Goal: Task Accomplishment & Management: Use online tool/utility

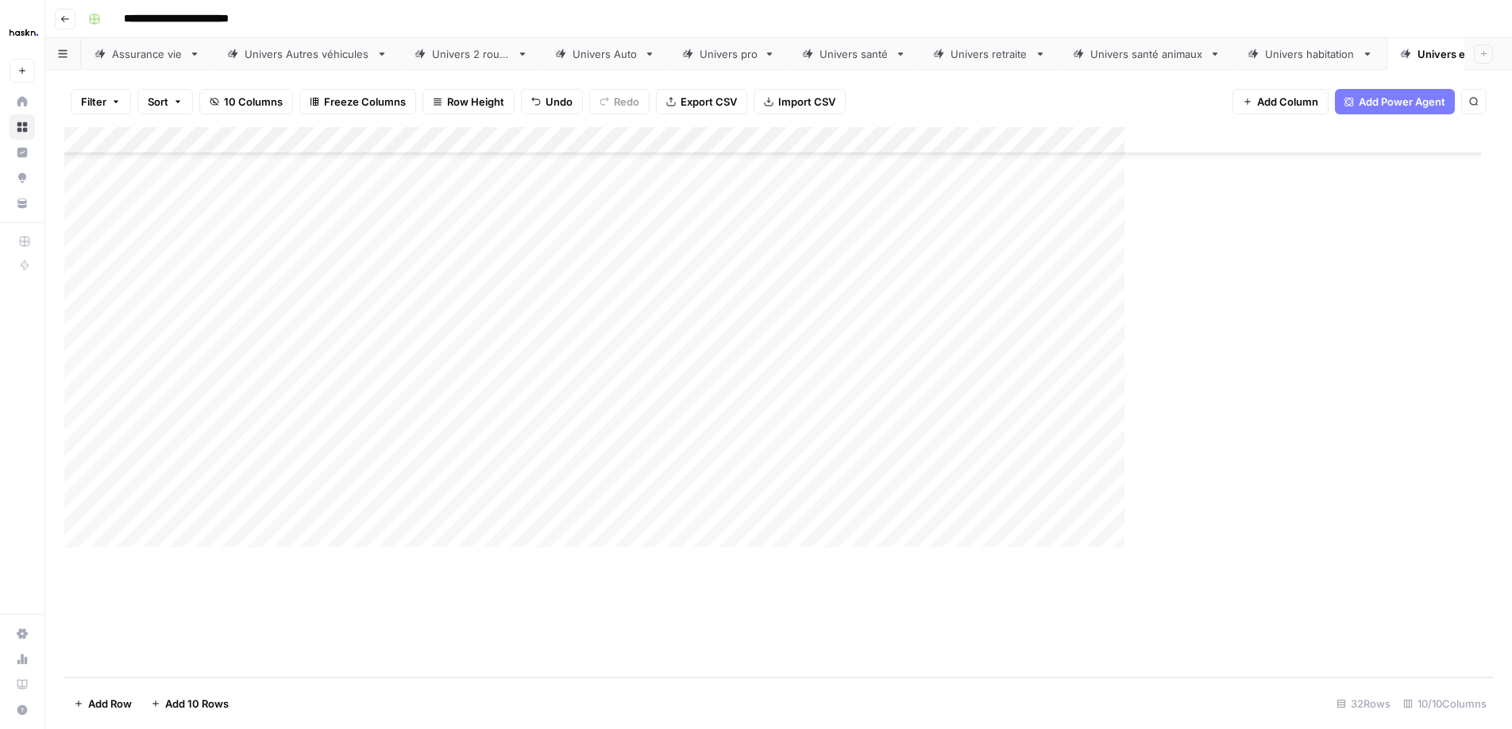
scroll to position [378, 0]
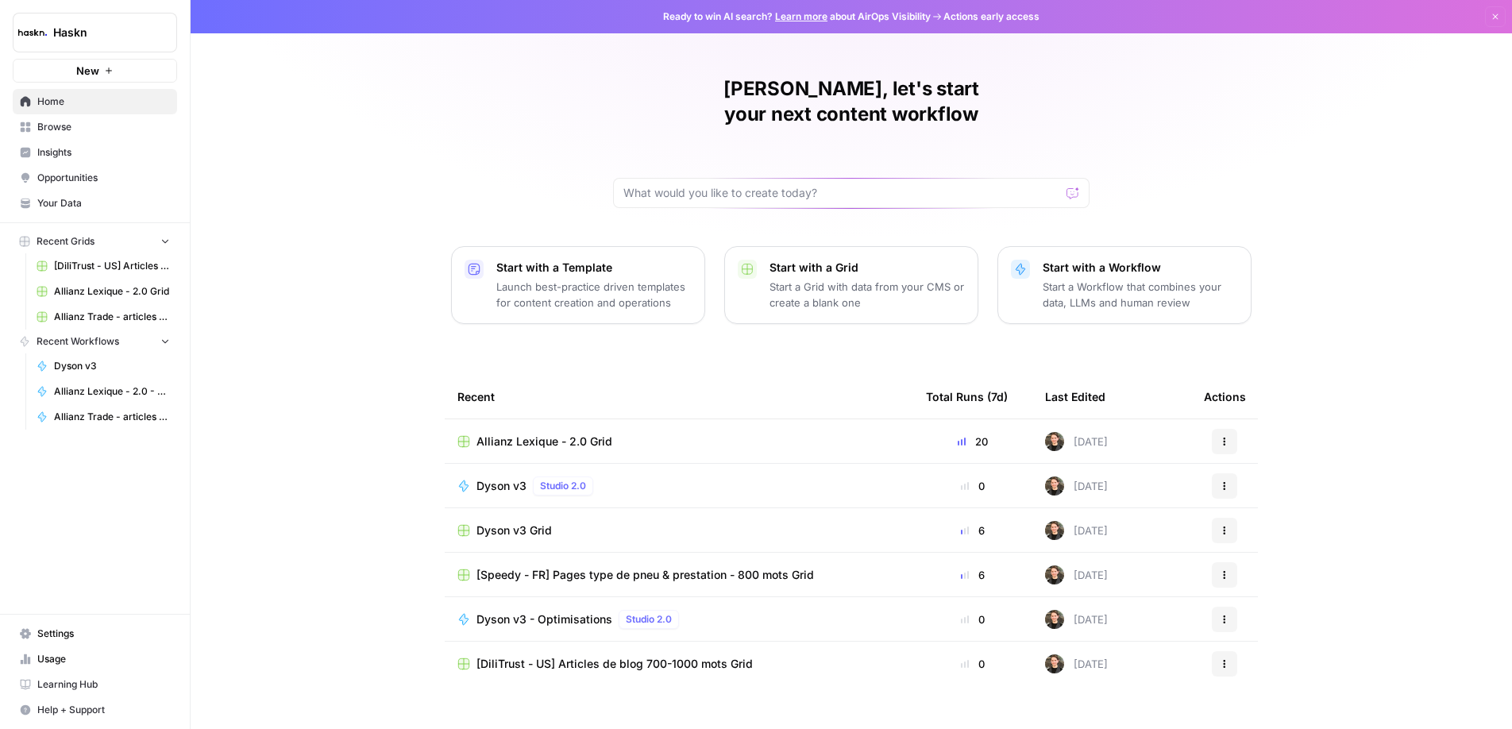
click at [51, 112] on link "Home" at bounding box center [95, 101] width 164 height 25
click at [54, 122] on span "Browse" at bounding box center [103, 127] width 133 height 14
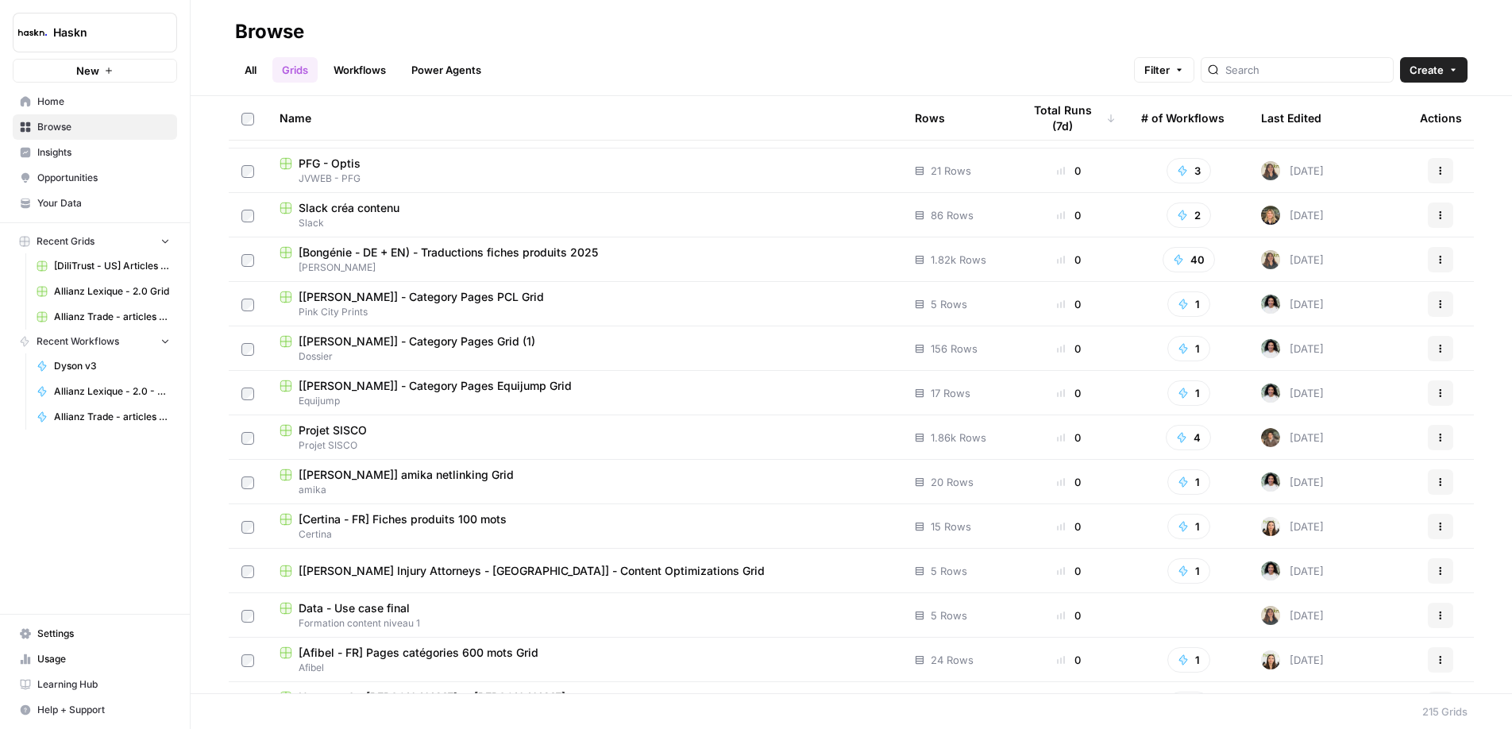
scroll to position [792, 0]
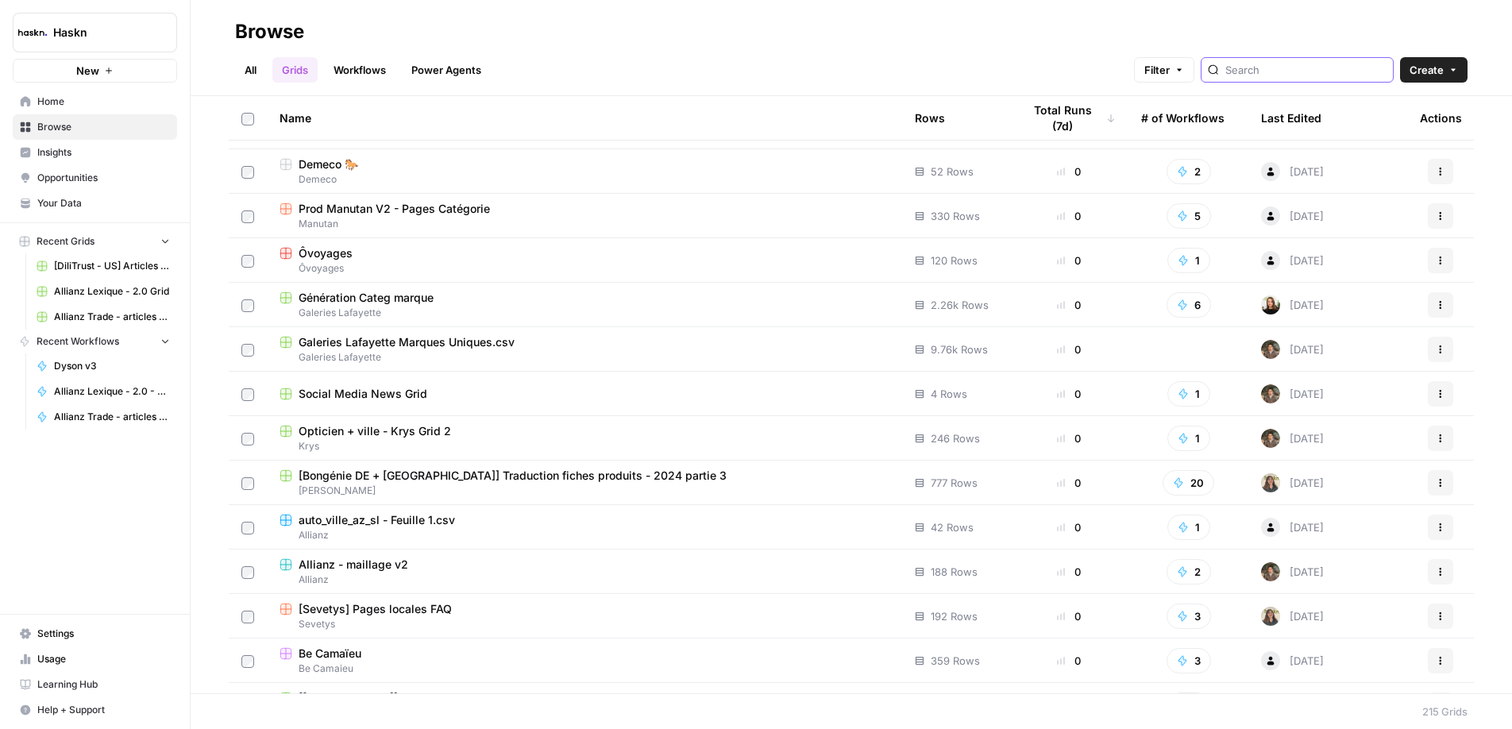
click at [1306, 66] on input "search" at bounding box center [1305, 70] width 161 height 16
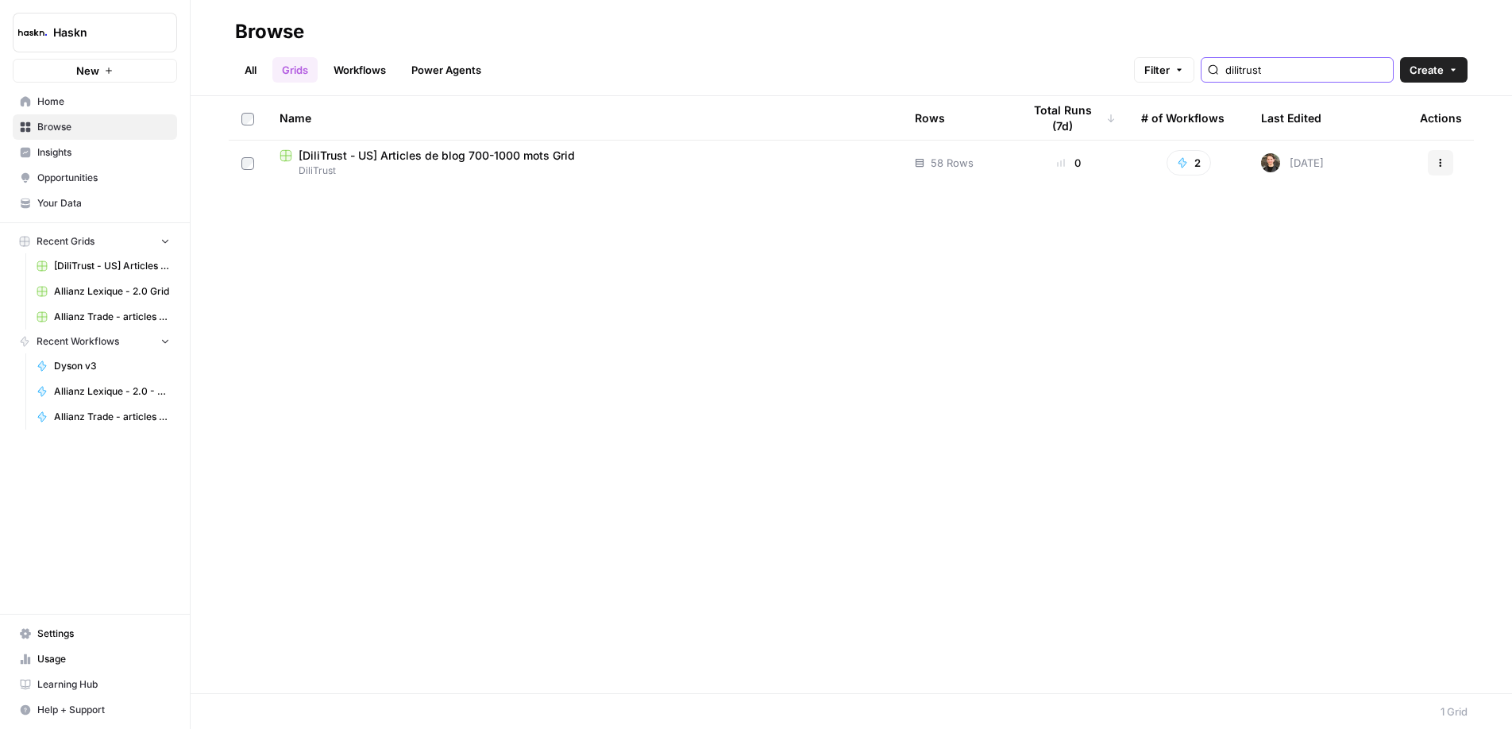
type input "dilitrust"
click at [460, 154] on span "[DiliTrust - US] Articles de blog 700-1000 mots Grid" at bounding box center [437, 156] width 276 height 16
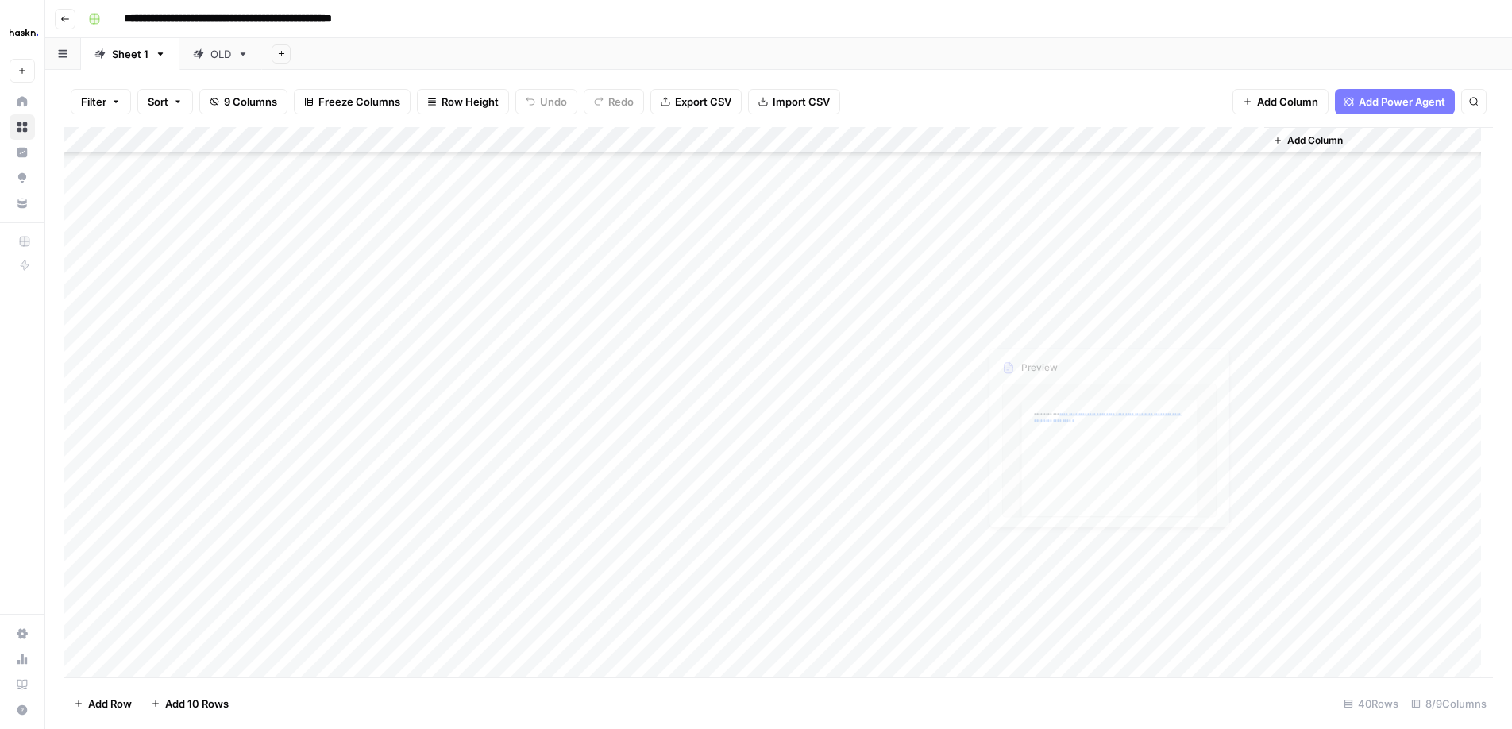
scroll to position [582, 0]
click at [206, 553] on div "Add Column" at bounding box center [778, 402] width 1429 height 550
click at [193, 585] on div "Add Column" at bounding box center [778, 402] width 1429 height 550
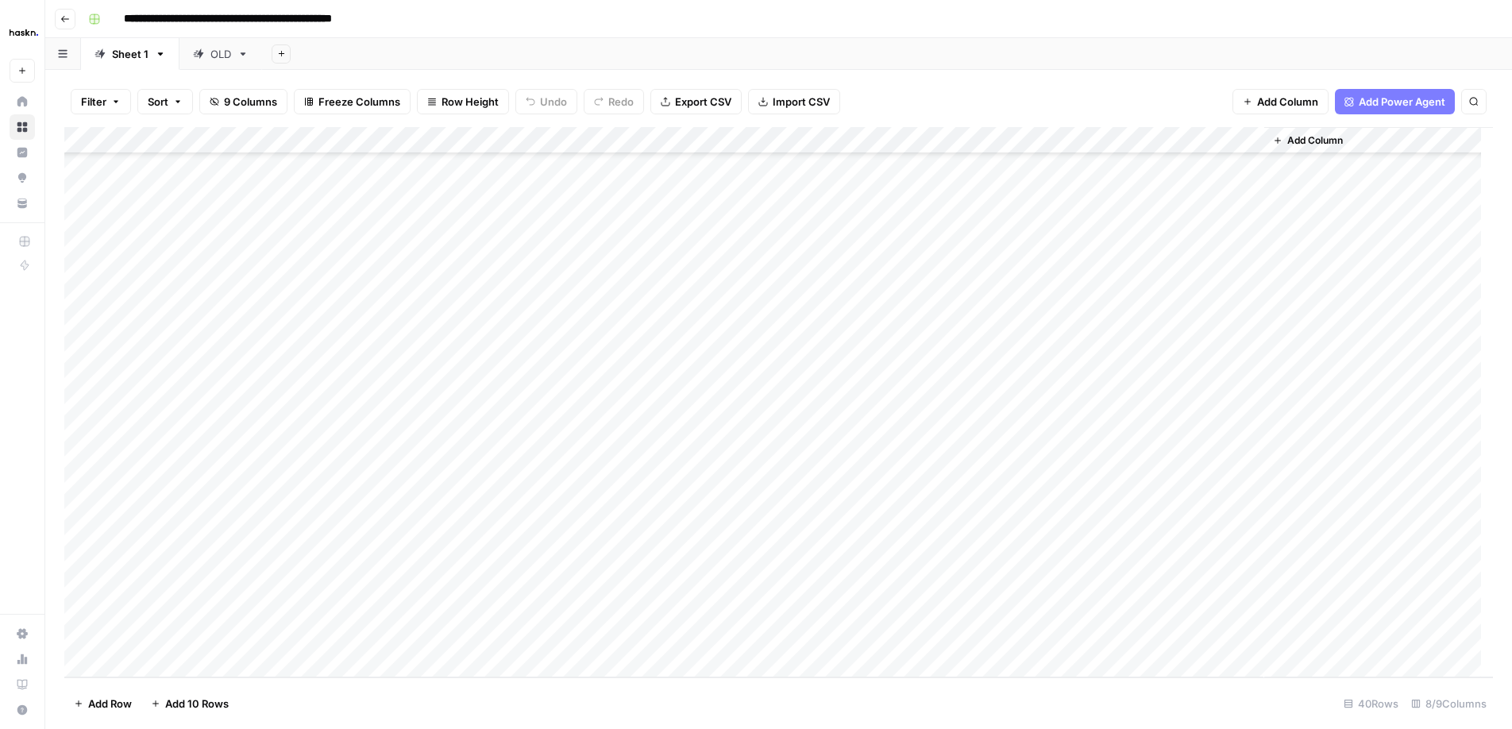
click at [75, 15] on button "Go back" at bounding box center [65, 19] width 21 height 21
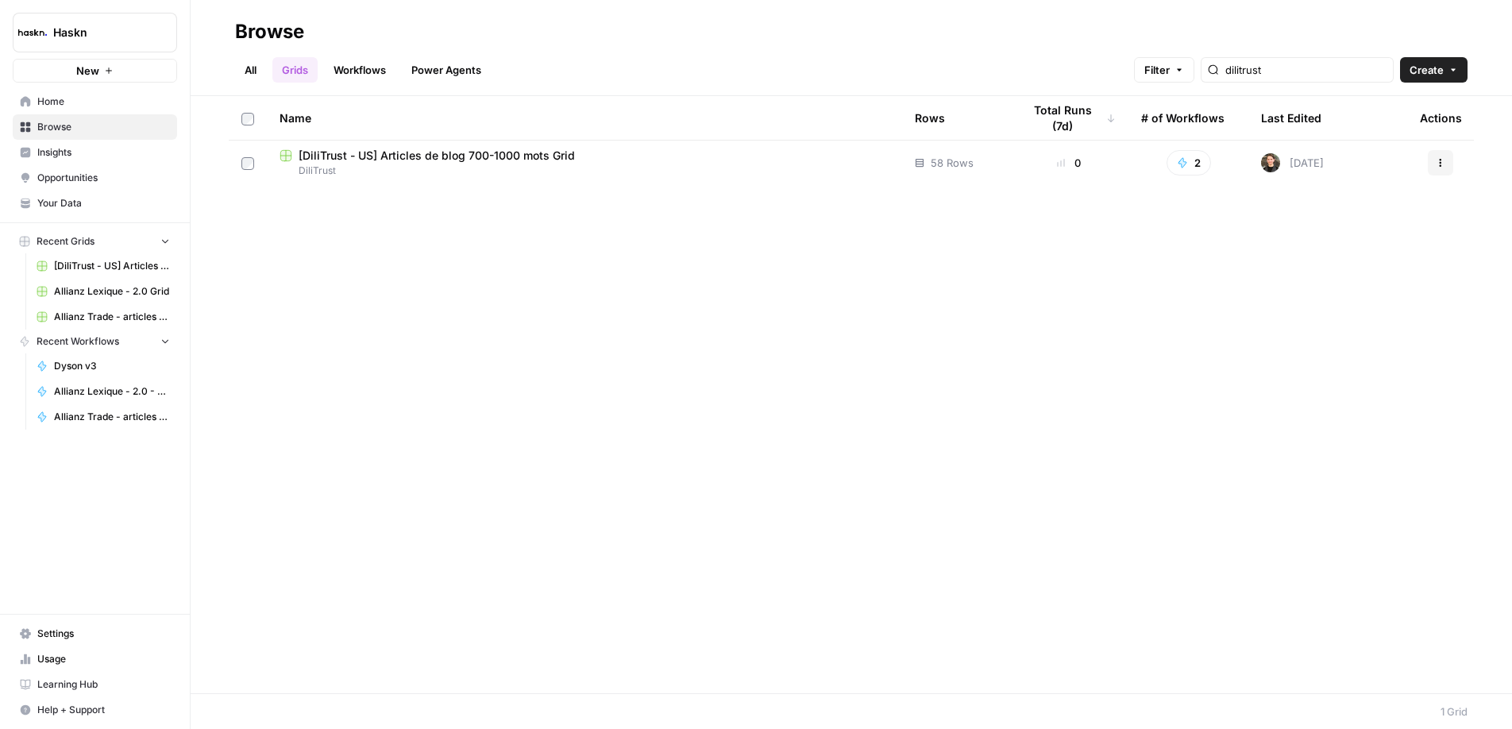
click at [544, 149] on span "[DiliTrust - US] Articles de blog 700-1000 mots Grid" at bounding box center [437, 156] width 276 height 16
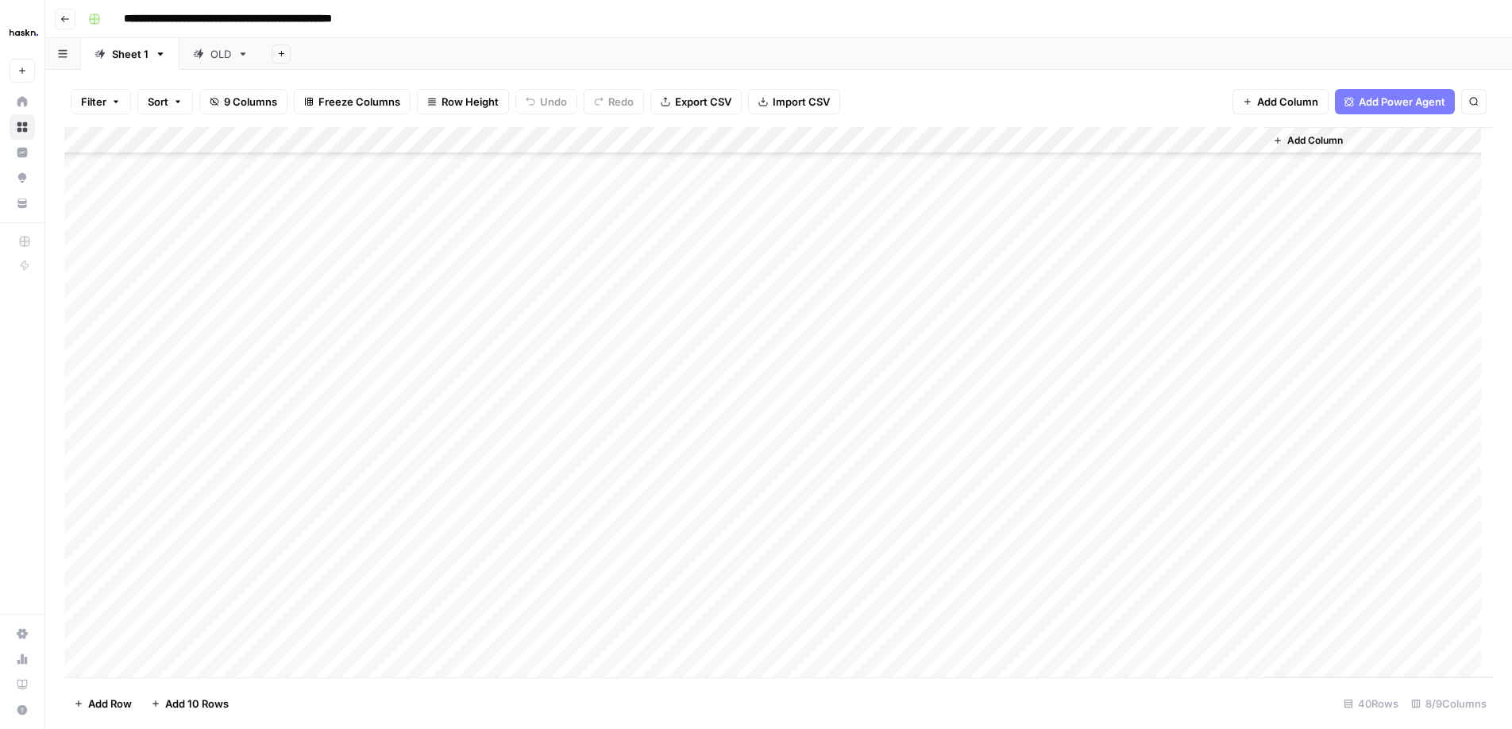
scroll to position [582, 0]
click at [1106, 499] on div "Add Column" at bounding box center [778, 402] width 1429 height 550
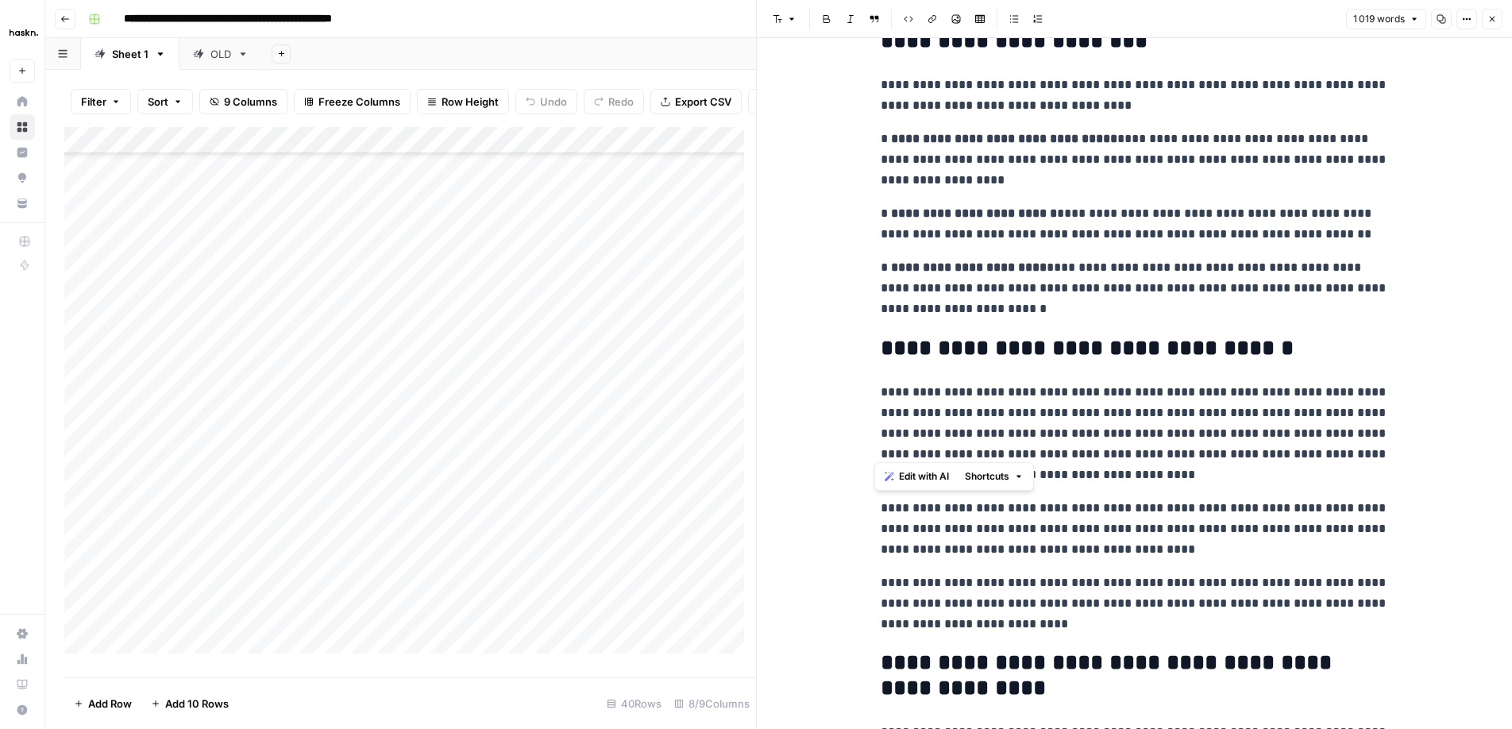
scroll to position [2860, 0]
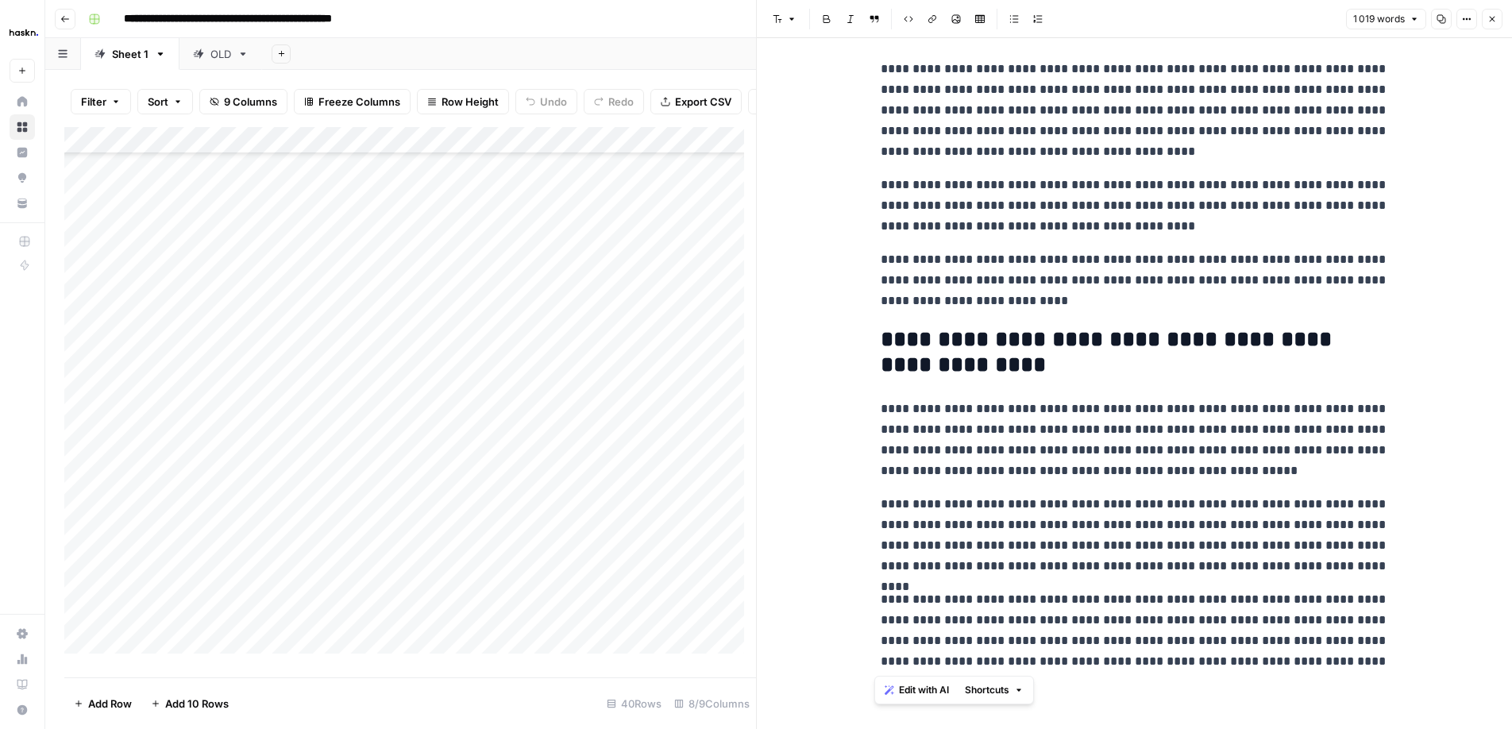
drag, startPoint x: 866, startPoint y: 74, endPoint x: 1303, endPoint y: 735, distance: 792.0
click at [1303, 728] on html "**********" at bounding box center [756, 364] width 1512 height 729
copy div "**********"
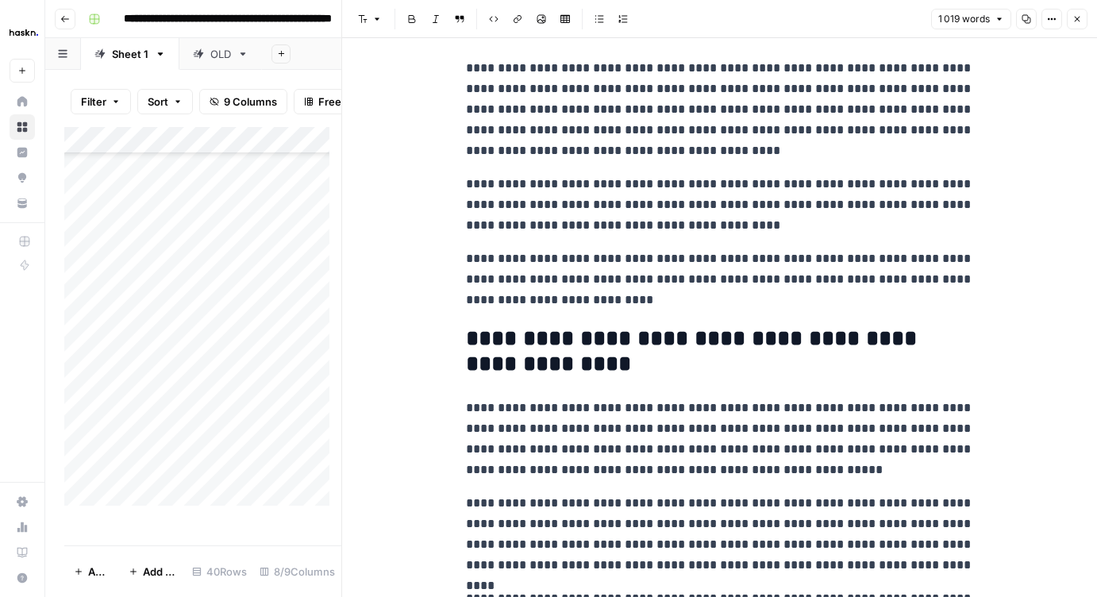
click at [1070, 21] on button "Close" at bounding box center [1077, 19] width 21 height 21
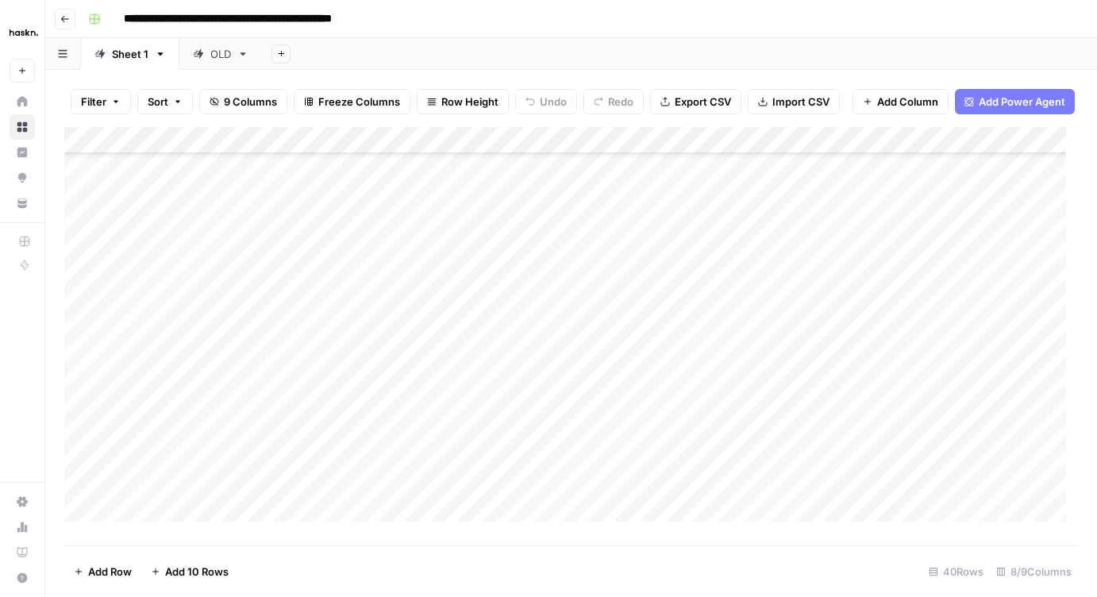
scroll to position [688, 0]
click at [993, 435] on div "Add Column" at bounding box center [571, 330] width 1014 height 407
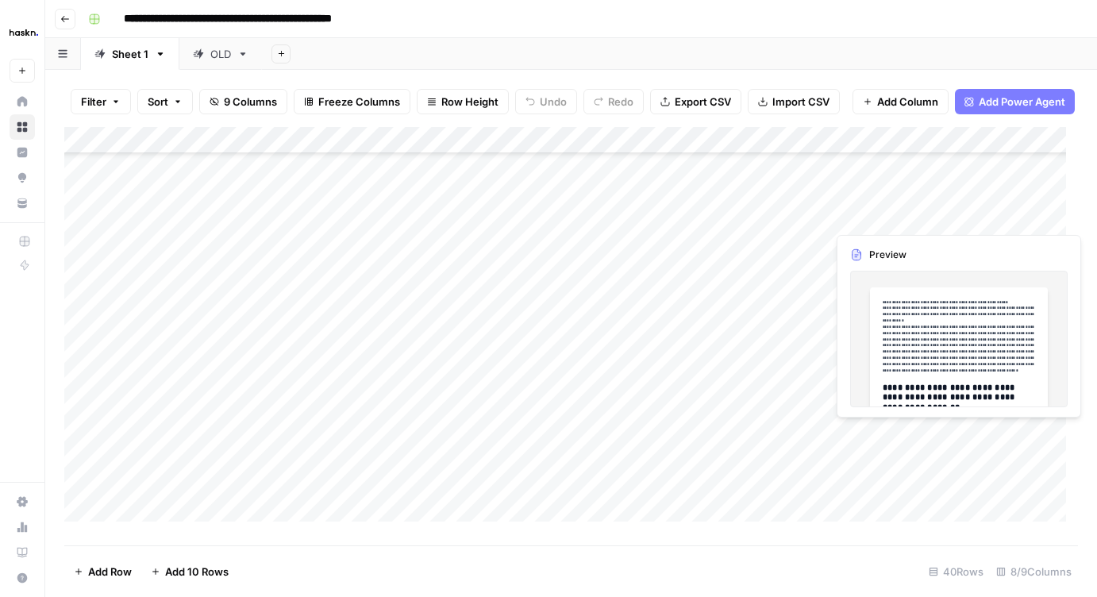
click at [993, 434] on div "Add Column" at bounding box center [571, 330] width 1014 height 407
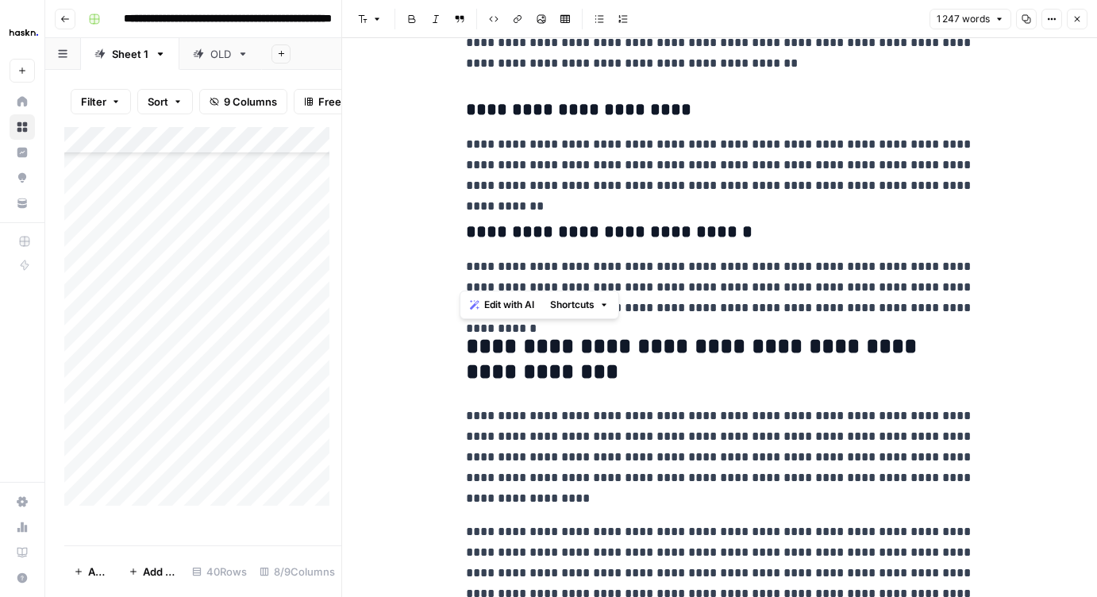
scroll to position [4066, 0]
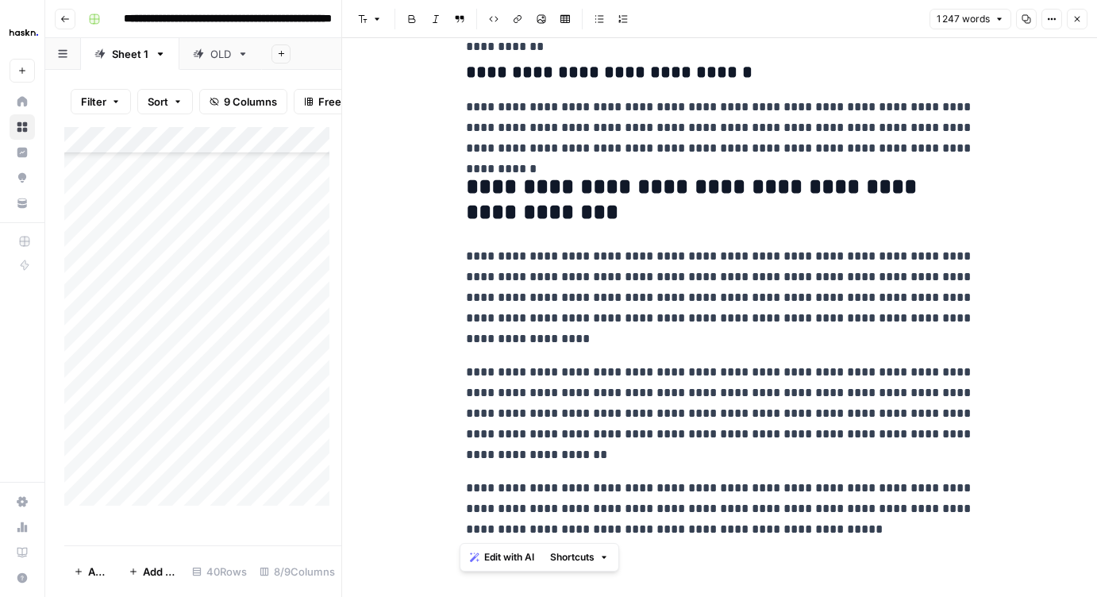
drag, startPoint x: 453, startPoint y: 67, endPoint x: 972, endPoint y: 574, distance: 725.0
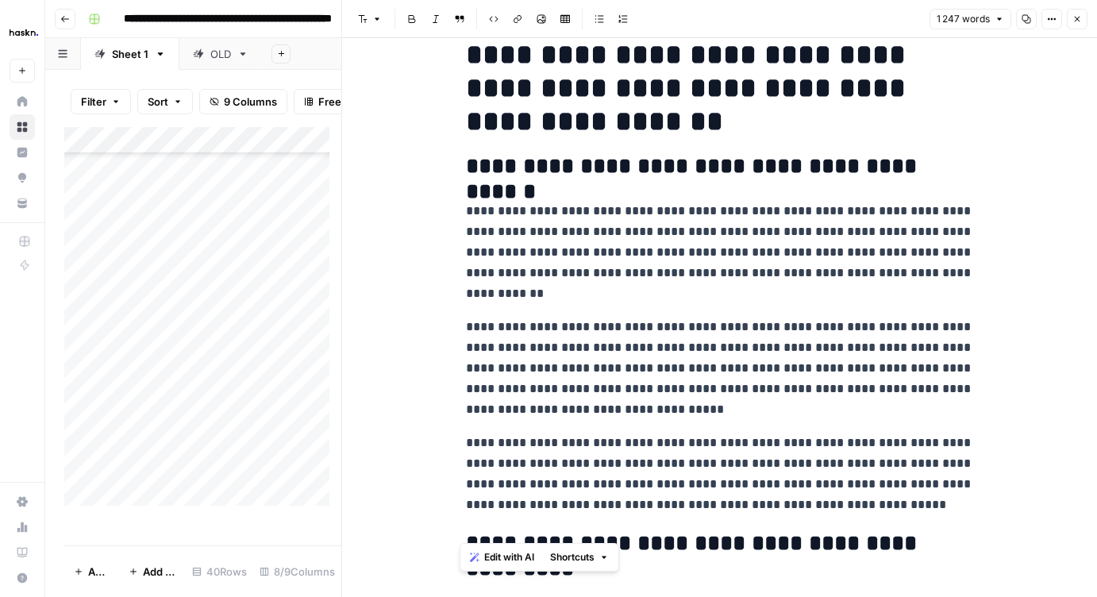
scroll to position [341, 0]
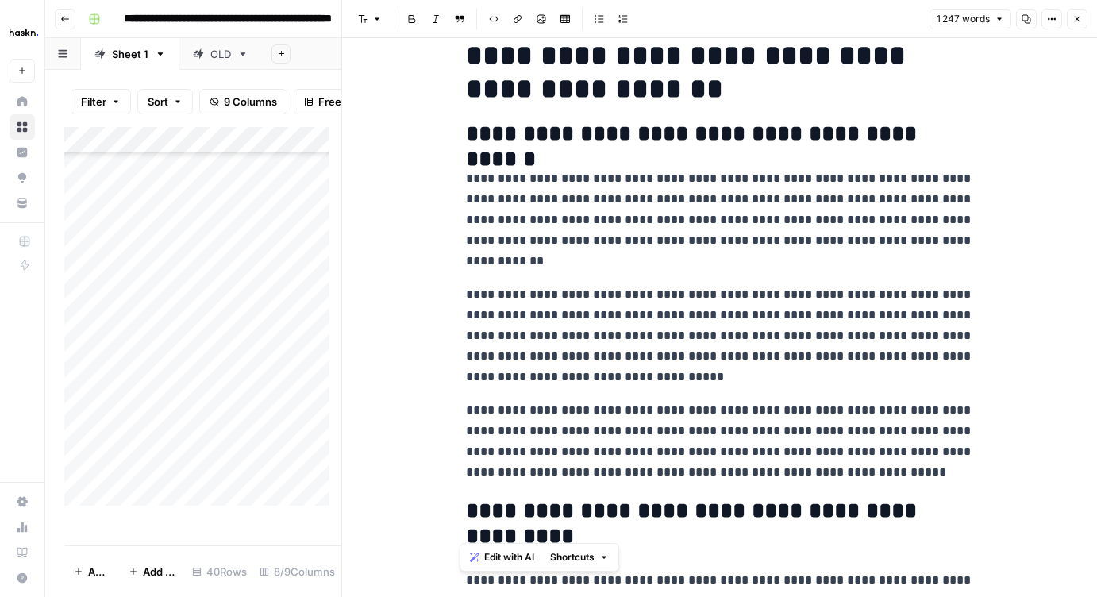
click at [509, 137] on h2 "**********" at bounding box center [720, 133] width 508 height 25
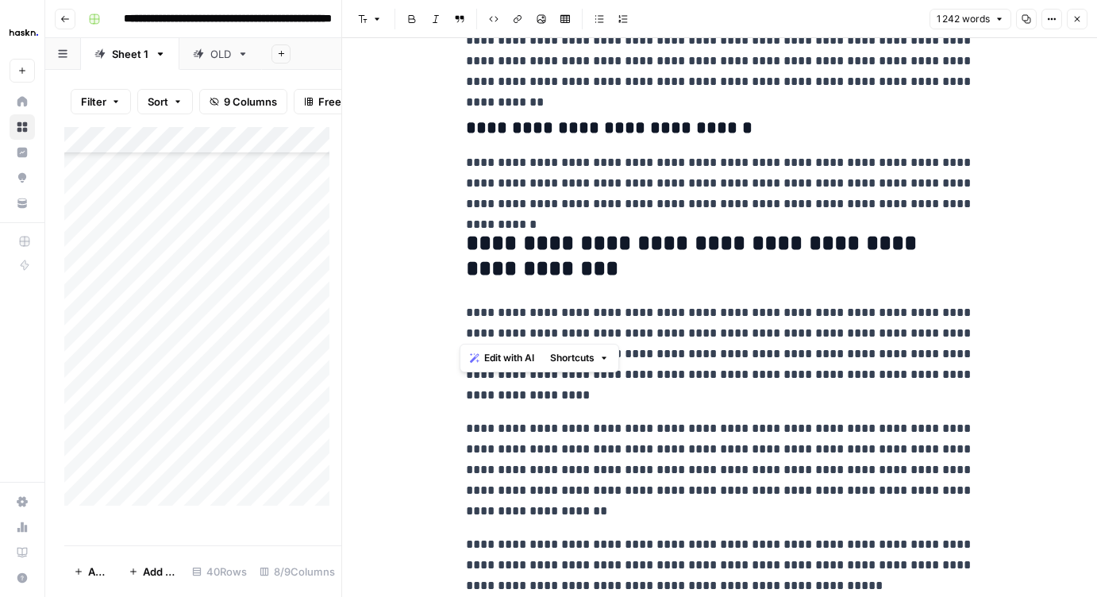
scroll to position [4019, 0]
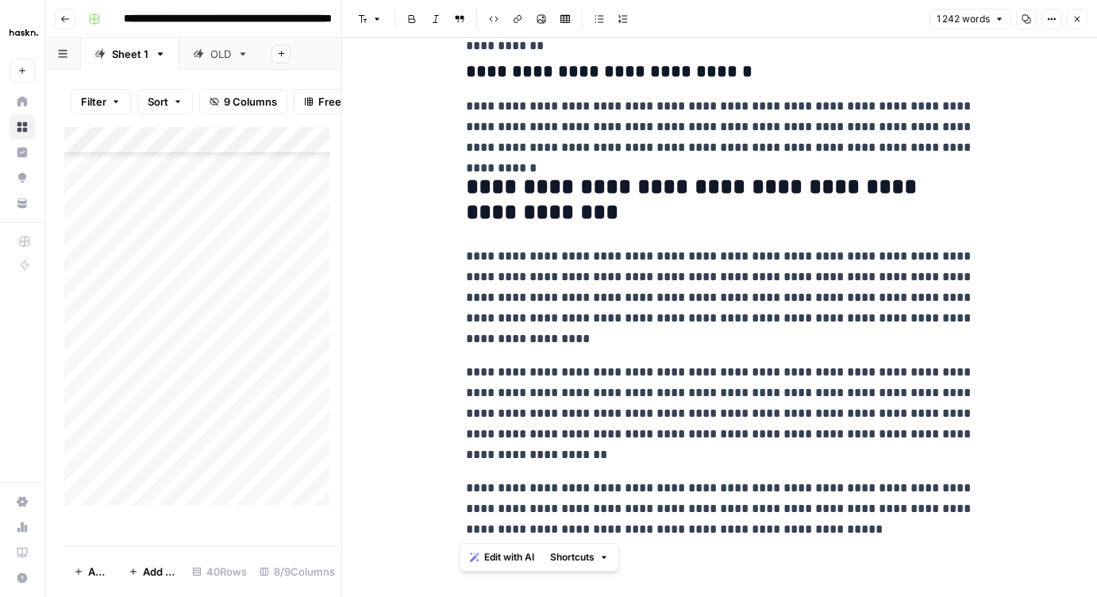
drag, startPoint x: 461, startPoint y: 75, endPoint x: 924, endPoint y: 531, distance: 650.8
copy div "**********"
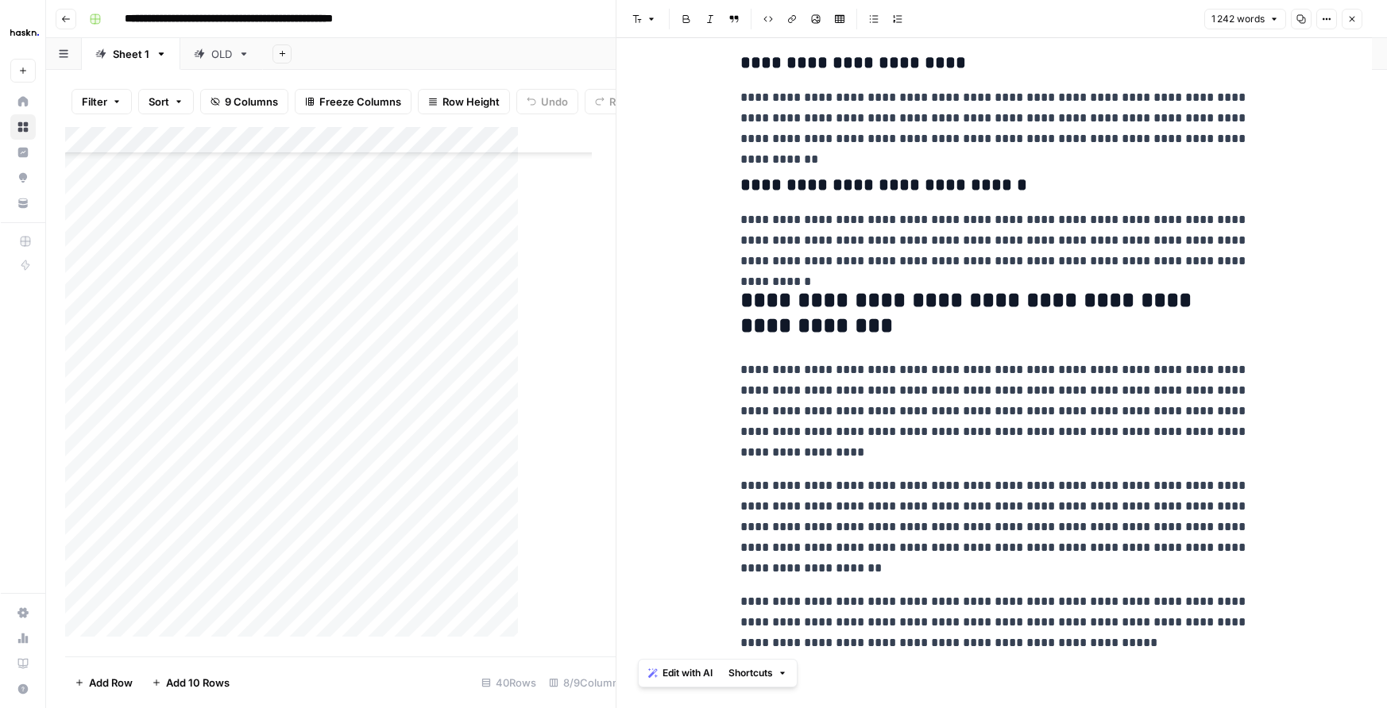
scroll to position [3908, 0]
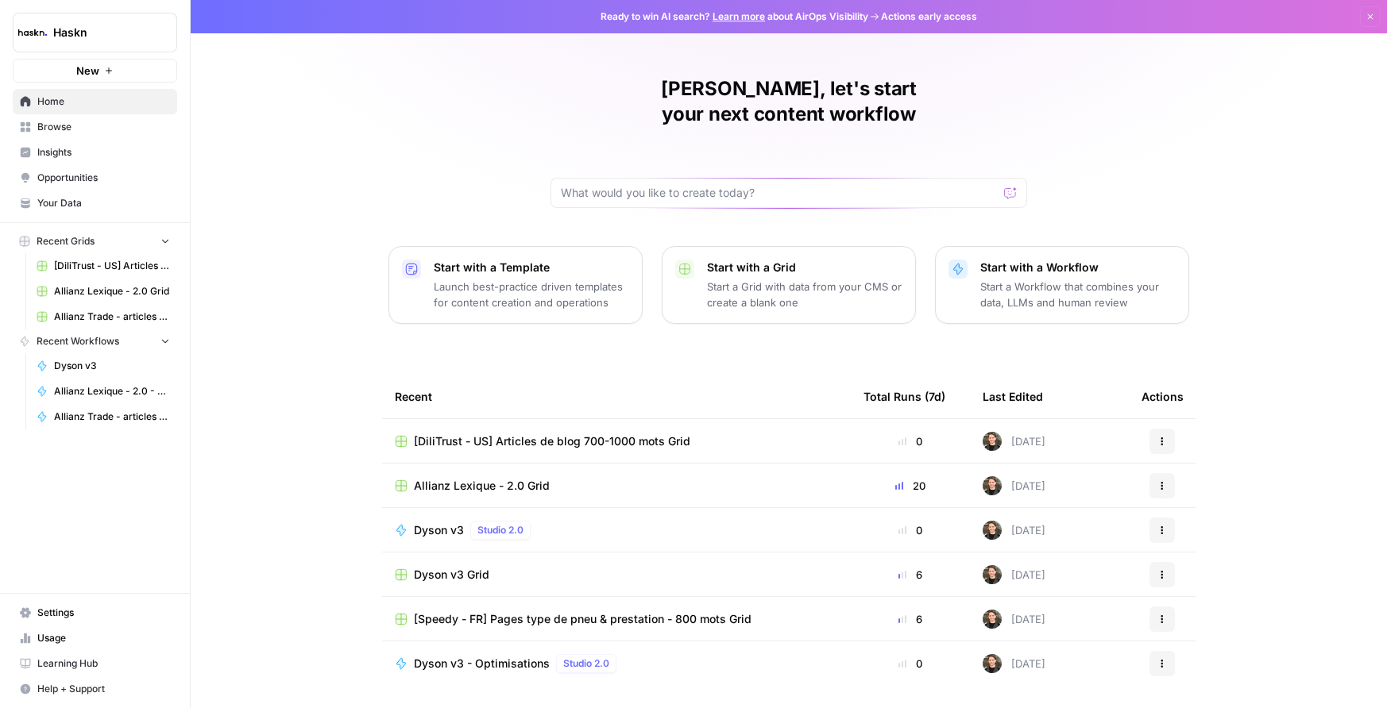
click at [453, 567] on span "Dyson v3 Grid" at bounding box center [451, 575] width 75 height 16
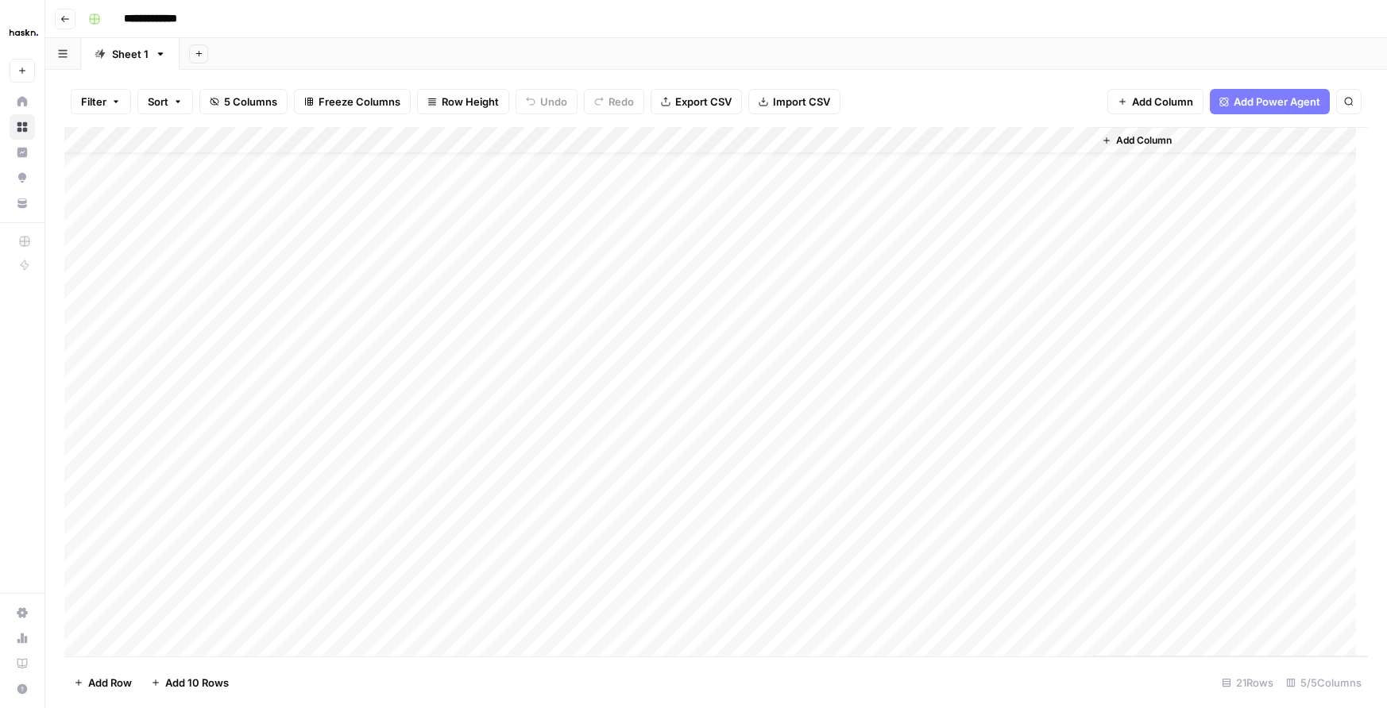
scroll to position [35, 0]
click at [1082, 538] on div "Add Column" at bounding box center [715, 392] width 1303 height 530
